Goal: Task Accomplishment & Management: Manage account settings

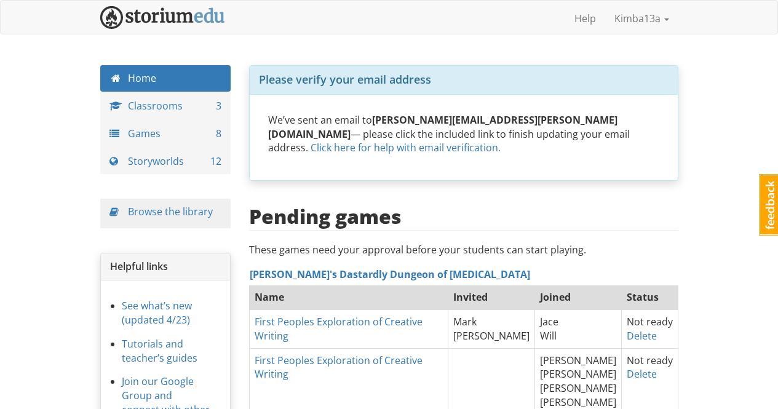
scroll to position [78, 0]
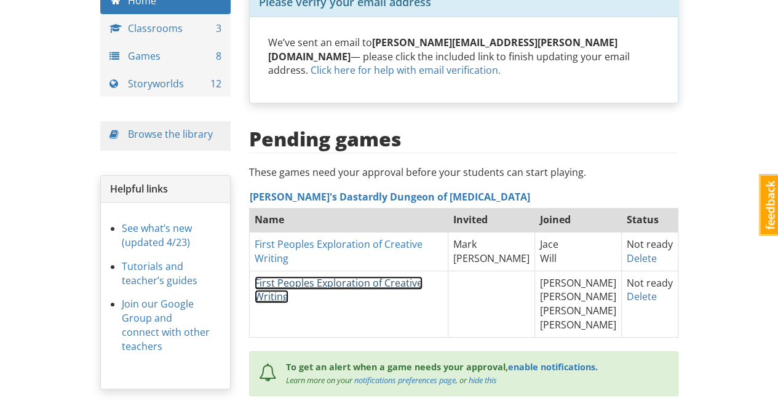
click at [386, 276] on link "First Peoples Exploration of Creative Writing" at bounding box center [339, 290] width 168 height 28
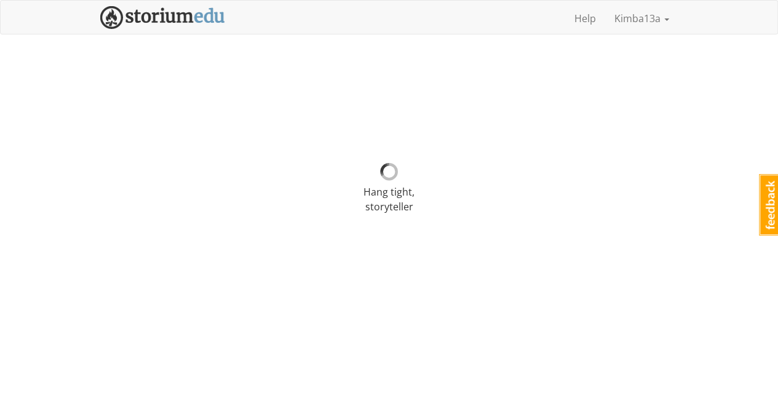
select select "1q8s6h"
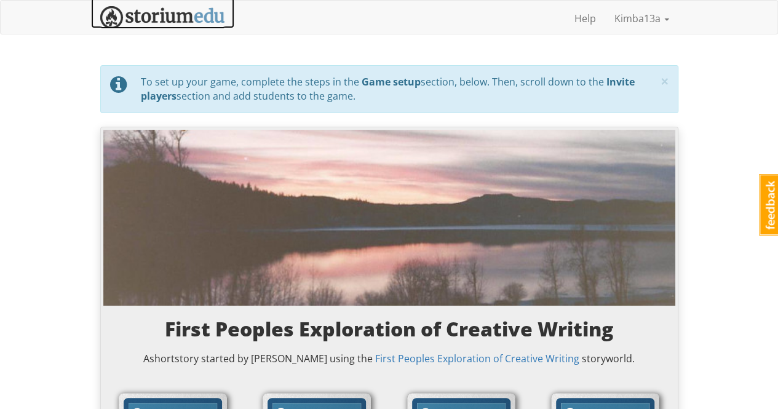
click at [176, 19] on img at bounding box center [162, 17] width 125 height 23
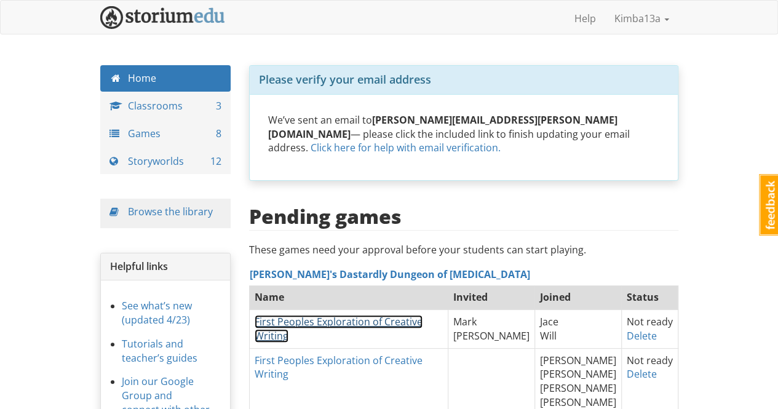
click at [380, 315] on link "First Peoples Exploration of Creative Writing" at bounding box center [339, 329] width 168 height 28
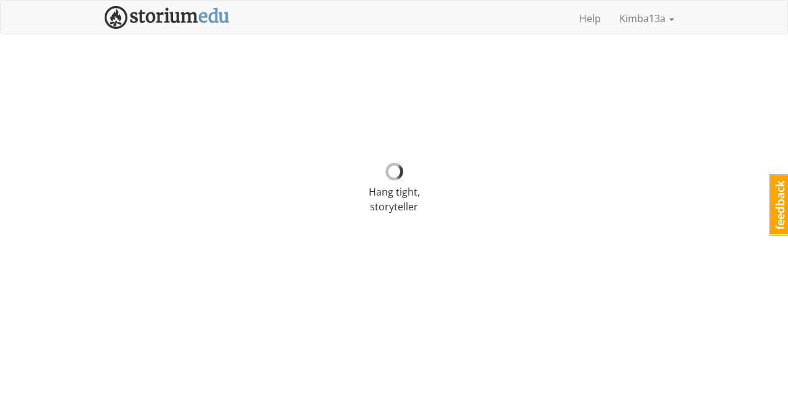
select select "r90df5"
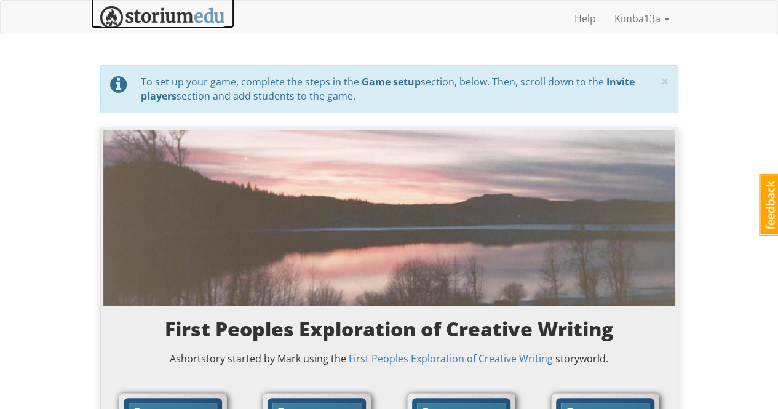
click at [168, 15] on img at bounding box center [162, 17] width 125 height 23
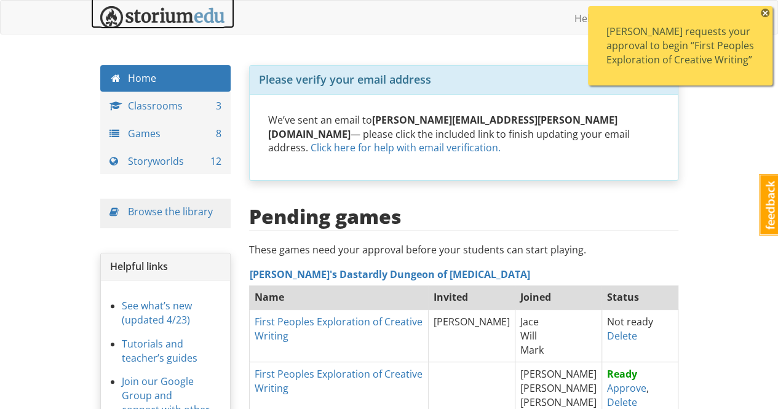
scroll to position [62, 0]
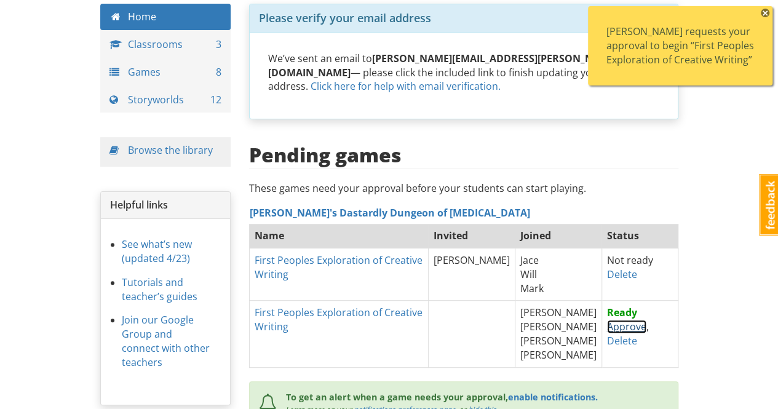
click at [615, 320] on link "Approve" at bounding box center [626, 327] width 39 height 14
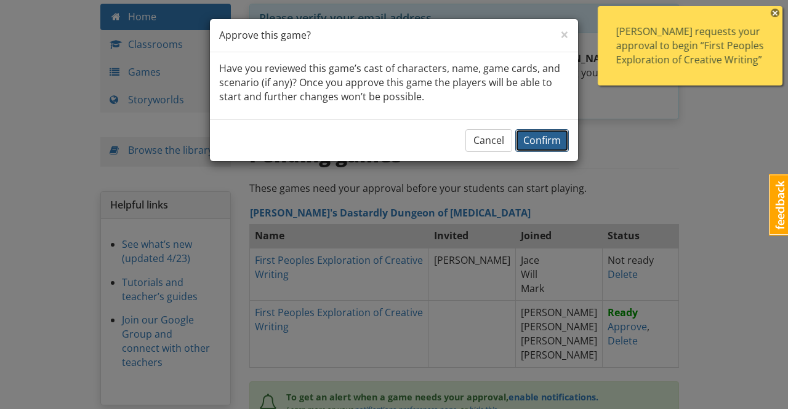
click at [553, 136] on span "Confirm" at bounding box center [542, 141] width 38 height 14
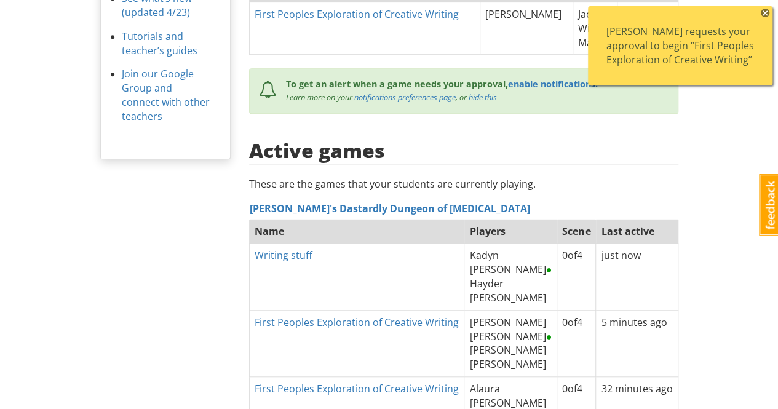
scroll to position [431, 0]
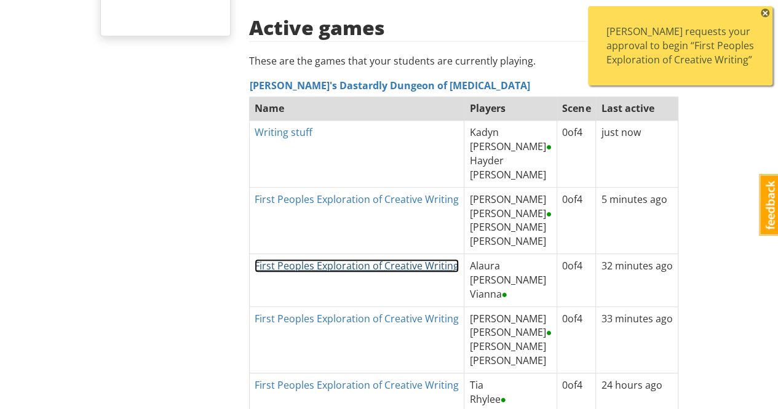
click at [405, 259] on link "First Peoples Exploration of Creative Writing" at bounding box center [357, 266] width 204 height 14
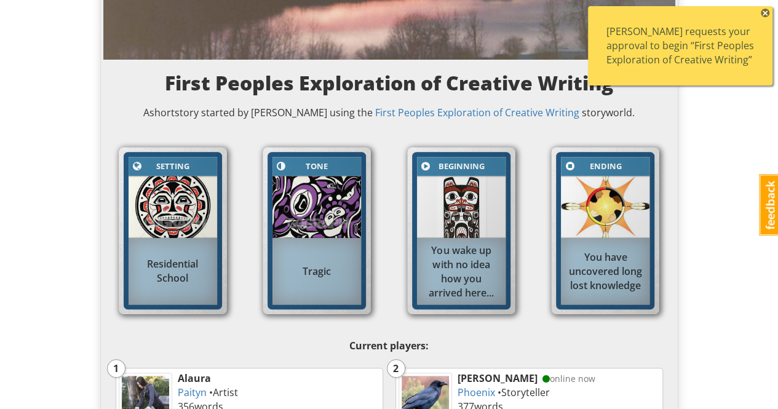
scroll to position [369, 0]
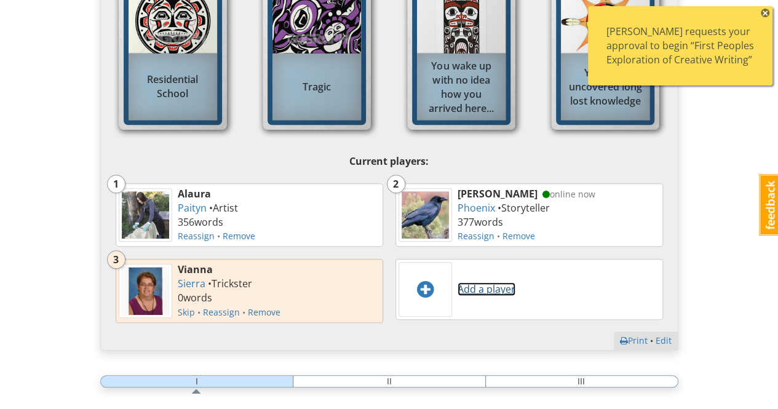
click at [486, 289] on link "Add a player" at bounding box center [487, 289] width 58 height 14
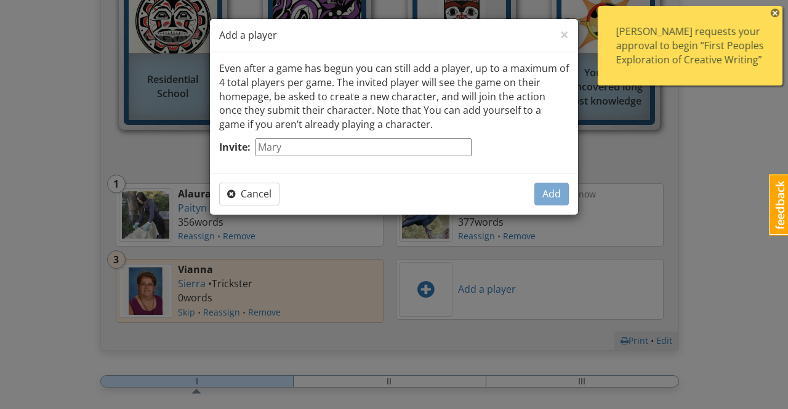
click at [171, 143] on div "× Close Add a player Even after a game has begun you can still add a player, up…" at bounding box center [394, 204] width 788 height 409
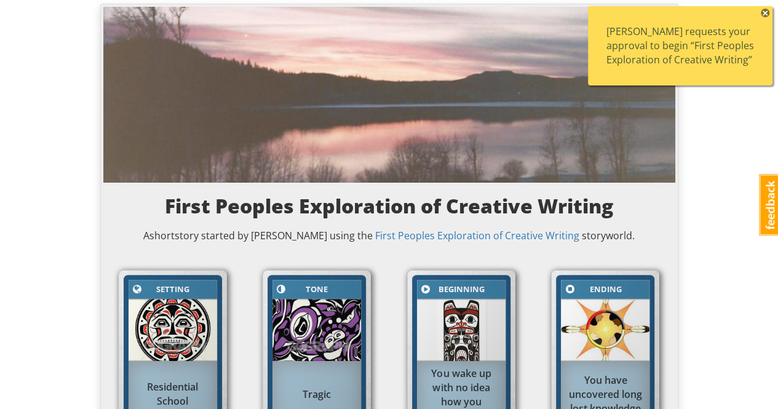
scroll to position [0, 0]
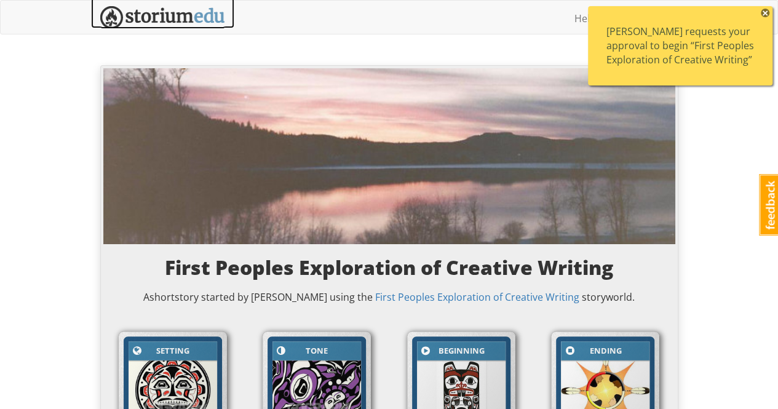
click at [151, 15] on img at bounding box center [162, 17] width 125 height 23
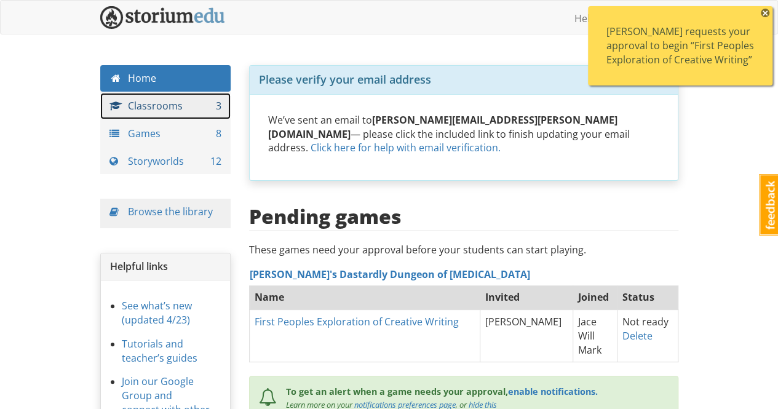
click at [161, 104] on link "Classrooms 3" at bounding box center [165, 106] width 131 height 26
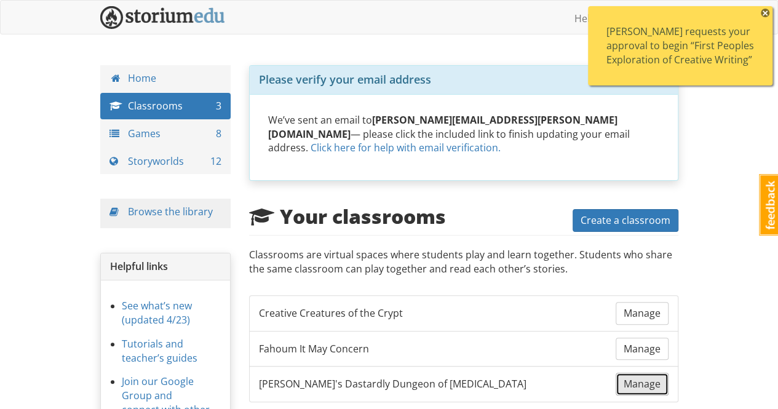
click at [643, 377] on span "Manage" at bounding box center [642, 384] width 37 height 14
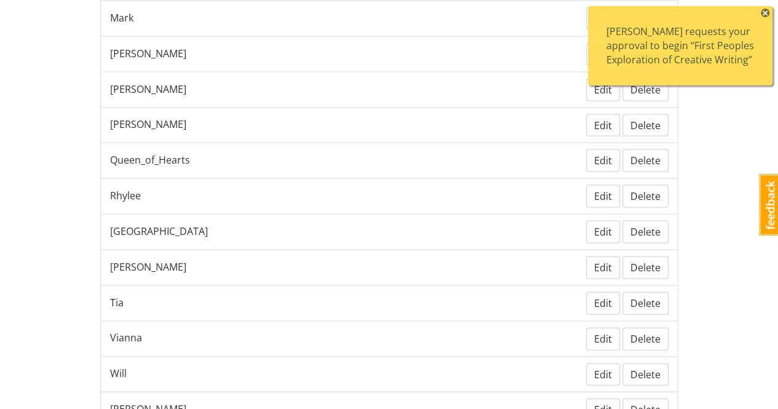
scroll to position [1236, 0]
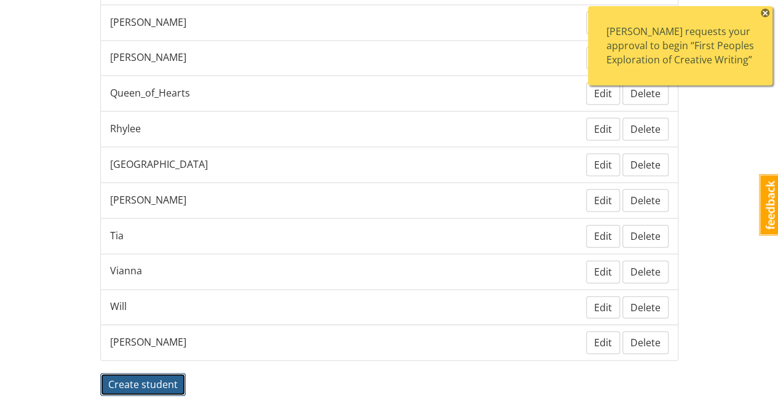
click at [162, 378] on span "Create student" at bounding box center [143, 385] width 70 height 14
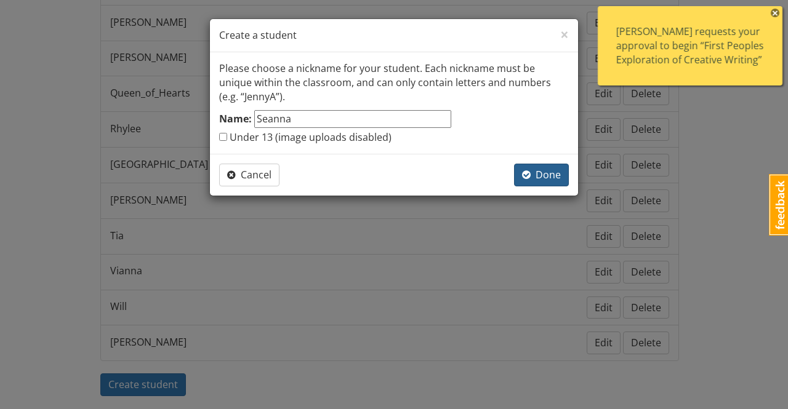
type input "Seanna"
click at [553, 175] on span "Done" at bounding box center [541, 175] width 39 height 14
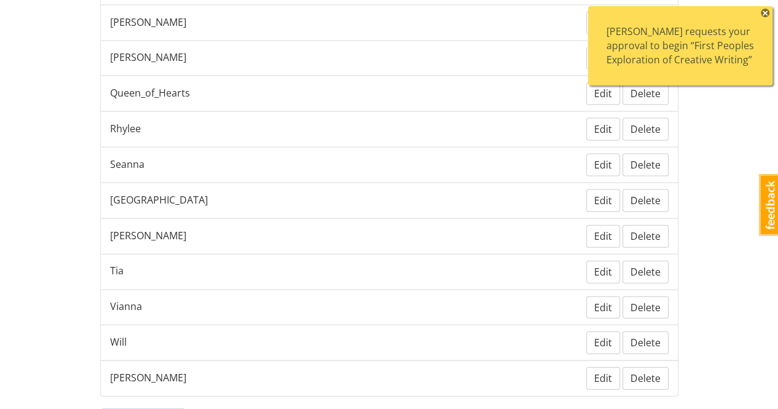
click at [765, 11] on span "×" at bounding box center [765, 13] width 9 height 9
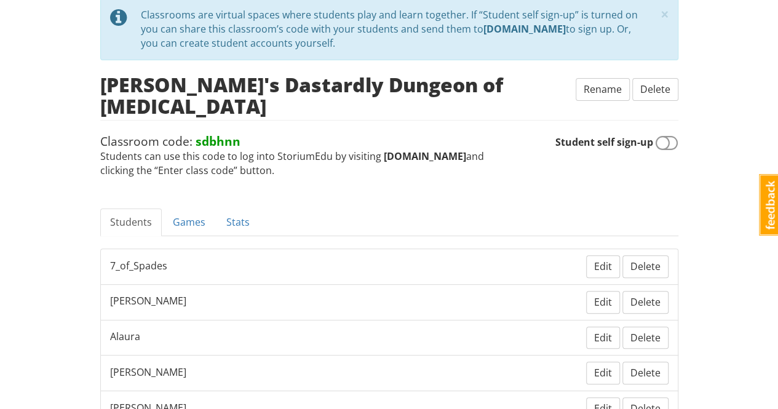
scroll to position [0, 0]
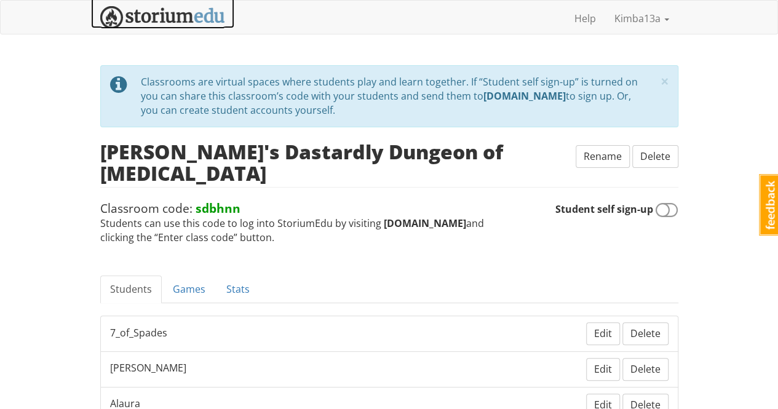
click at [153, 15] on img at bounding box center [162, 17] width 125 height 23
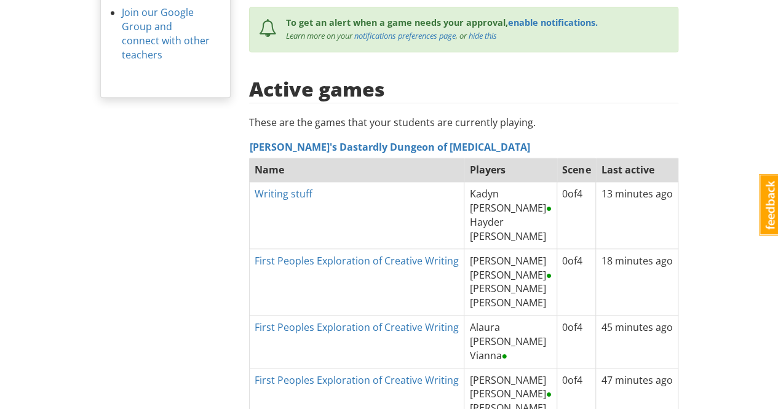
scroll to position [431, 0]
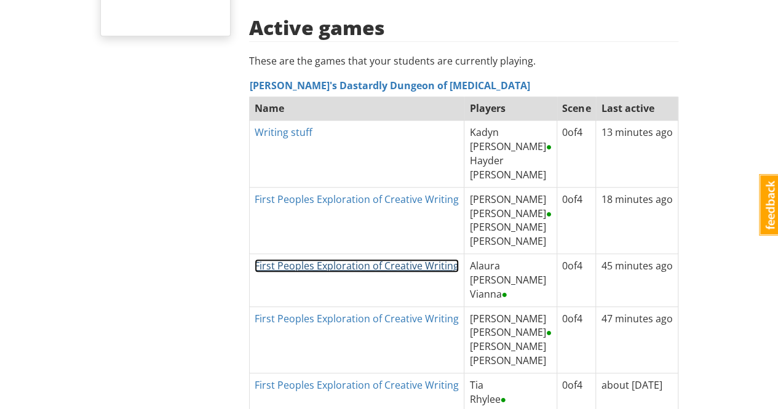
click at [340, 259] on link "First Peoples Exploration of Creative Writing" at bounding box center [357, 266] width 204 height 14
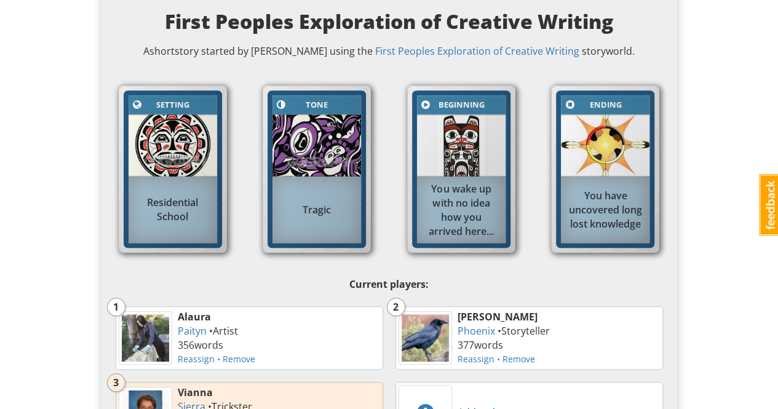
scroll to position [431, 0]
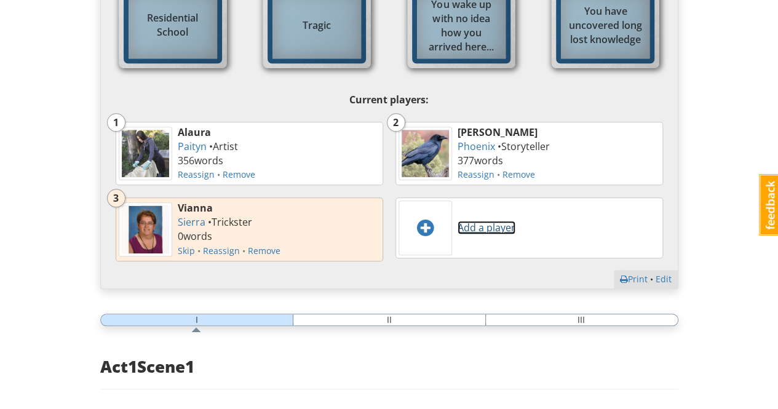
click at [468, 228] on link "Add a player" at bounding box center [487, 228] width 58 height 14
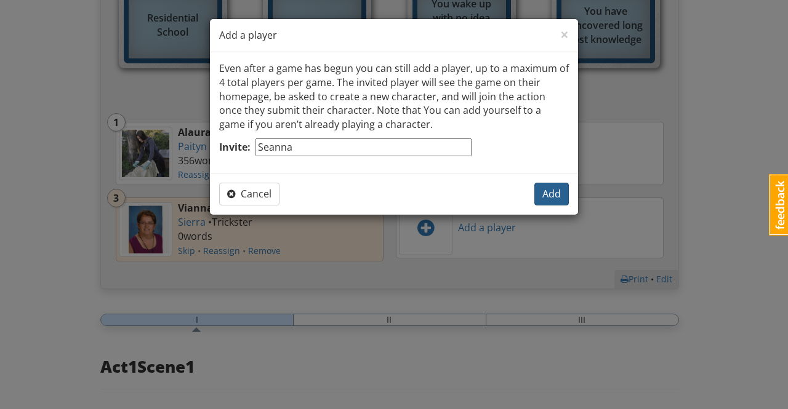
type input "Seanna"
click at [554, 196] on span "Add" at bounding box center [551, 194] width 18 height 14
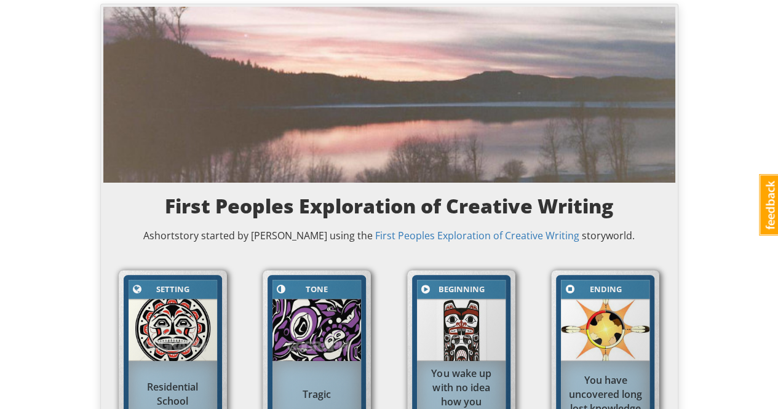
scroll to position [0, 0]
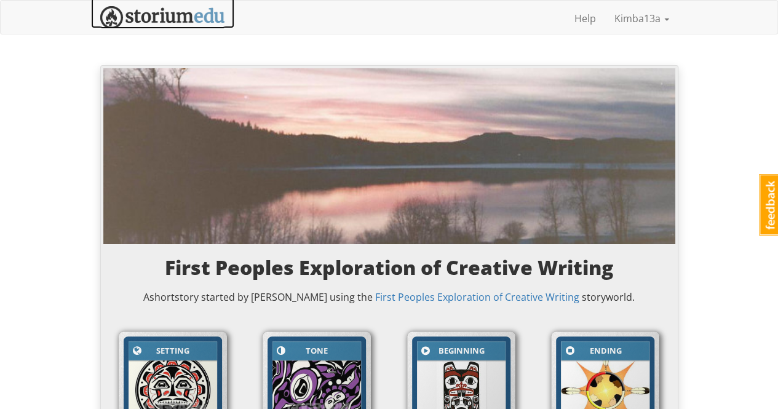
click at [159, 16] on img at bounding box center [162, 17] width 125 height 23
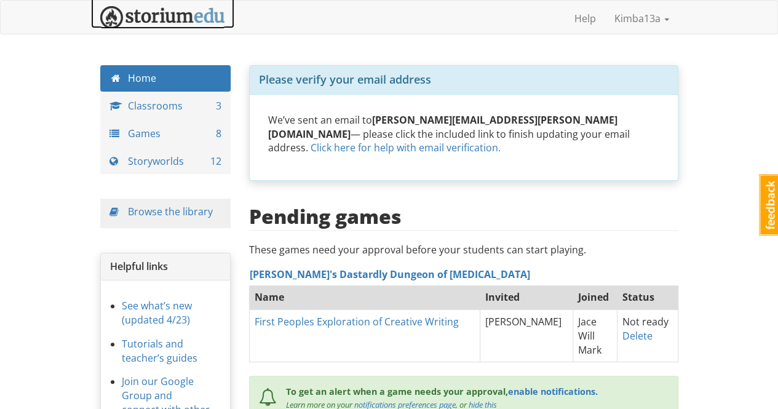
click at [169, 12] on img at bounding box center [162, 17] width 125 height 23
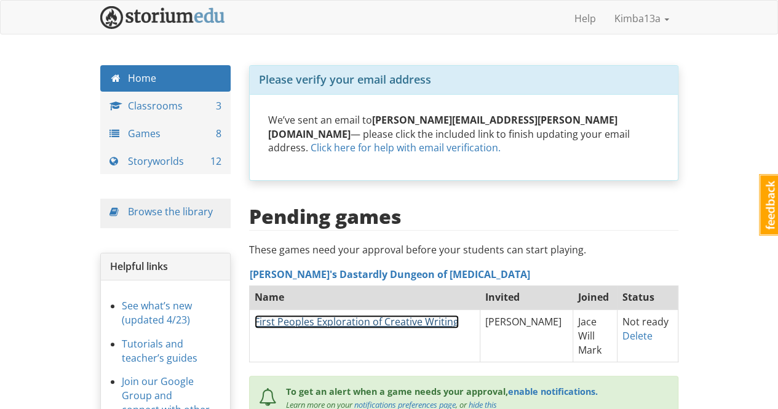
click at [410, 315] on link "First Peoples Exploration of Creative Writing" at bounding box center [357, 322] width 204 height 14
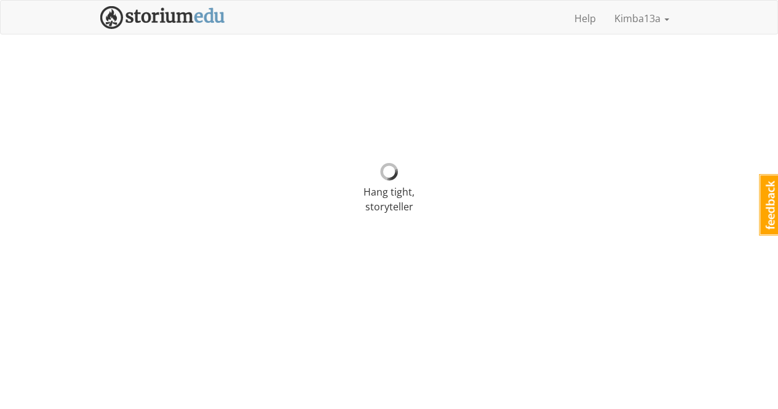
select select "r90df5"
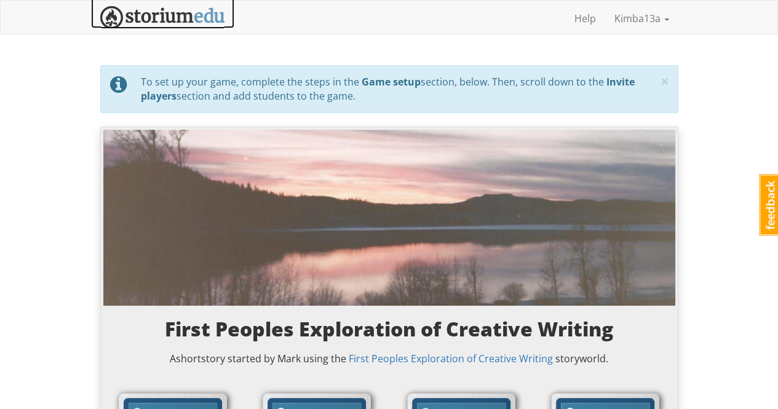
click at [170, 14] on img at bounding box center [162, 17] width 125 height 23
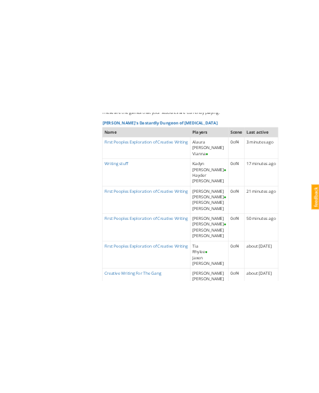
scroll to position [554, 0]
